Goal: Check status: Check status

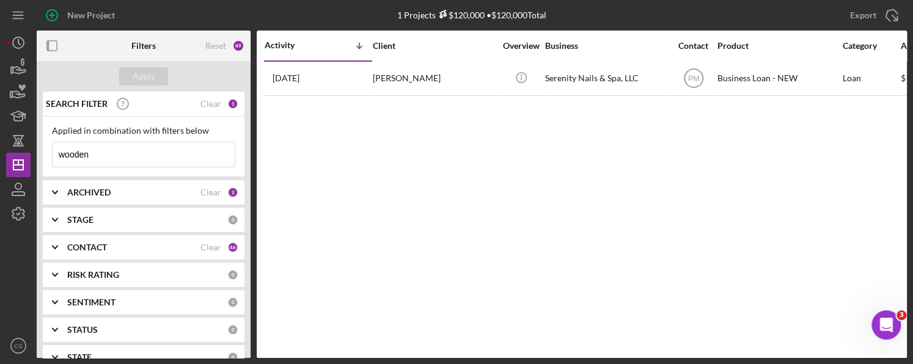
drag, startPoint x: 106, startPoint y: 153, endPoint x: -35, endPoint y: 150, distance: 141.8
click at [0, 150] on html "New Project 1 Projects $120,000 • $120,000 Total wooden Export Icon/Export Filt…" at bounding box center [456, 182] width 913 height 364
type input "chillers"
click at [211, 191] on div "Clear" at bounding box center [210, 193] width 21 height 10
click at [205, 246] on div "Clear" at bounding box center [210, 248] width 21 height 10
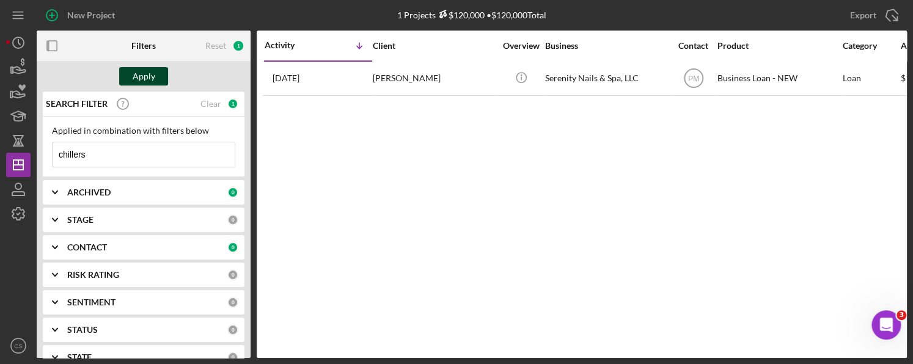
click at [140, 70] on div "Apply" at bounding box center [144, 76] width 23 height 18
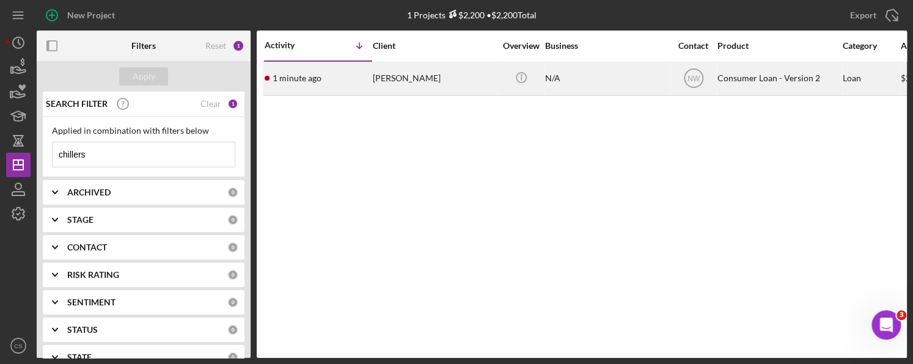
click at [307, 80] on time "1 minute ago" at bounding box center [296, 78] width 49 height 10
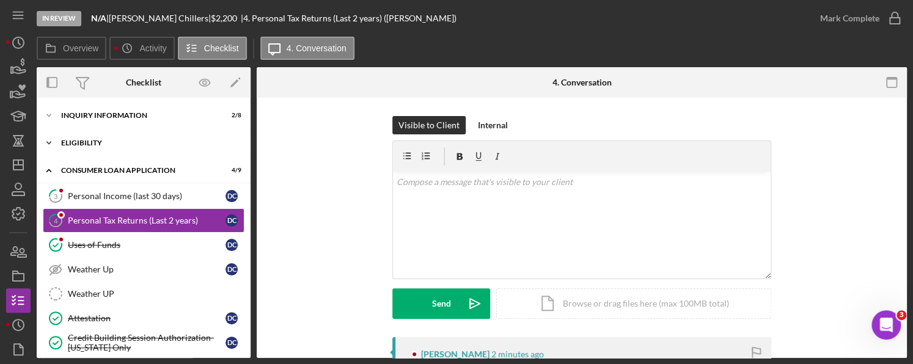
click at [49, 141] on icon "Icon/Expander" at bounding box center [49, 143] width 24 height 24
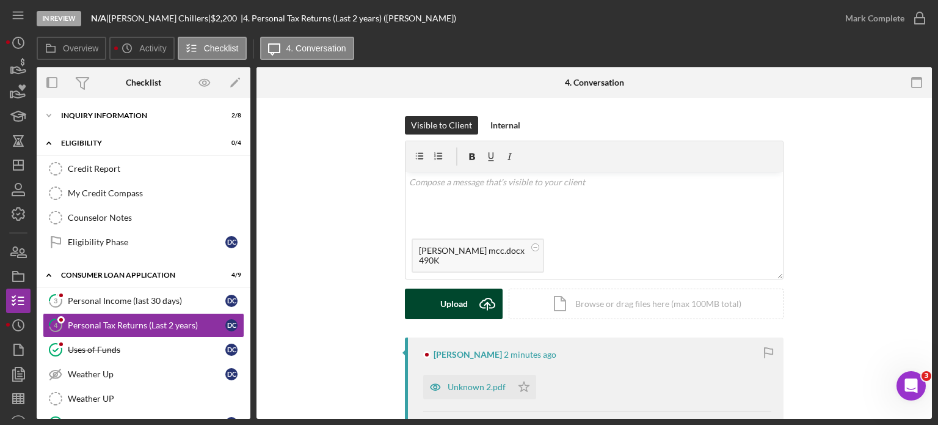
click at [489, 303] on icon "Icon/Upload" at bounding box center [487, 303] width 31 height 31
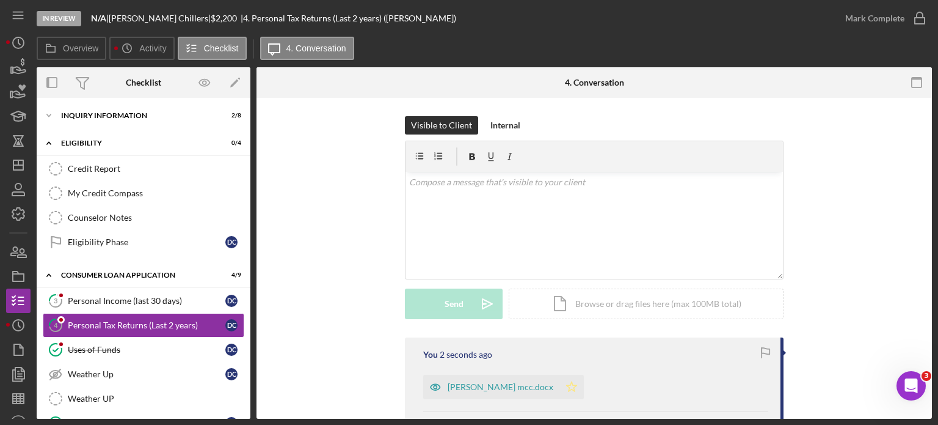
click at [561, 387] on icon "Icon/Star" at bounding box center [572, 387] width 24 height 24
click at [914, 16] on icon "button" at bounding box center [920, 18] width 31 height 31
